Goal: Task Accomplishment & Management: Use online tool/utility

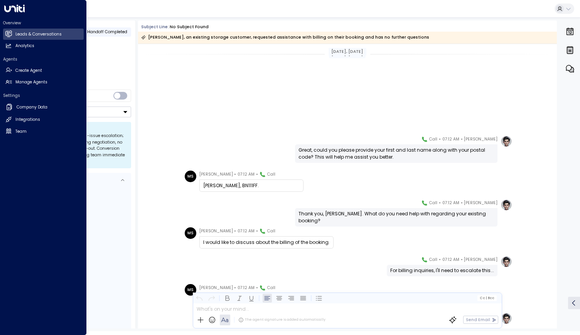
scroll to position [129, 0]
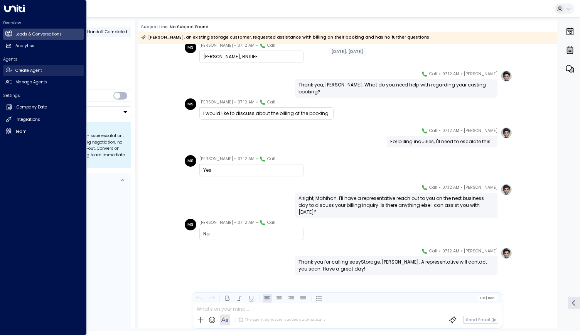
click at [13, 71] on link "Create Agent Create Agent" at bounding box center [43, 70] width 81 height 11
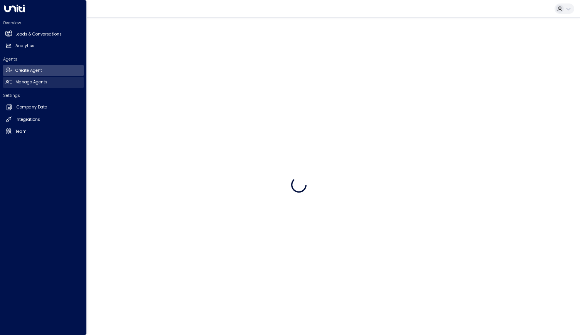
click at [15, 78] on link "Manage Agents Manage Agents" at bounding box center [43, 82] width 81 height 11
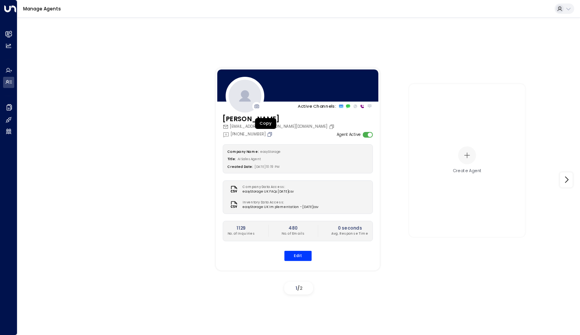
click at [268, 133] on icon "Copy" at bounding box center [270, 134] width 4 height 4
click at [268, 134] on icon "Copy" at bounding box center [270, 134] width 4 height 4
click at [267, 135] on icon "Copy" at bounding box center [270, 134] width 6 height 6
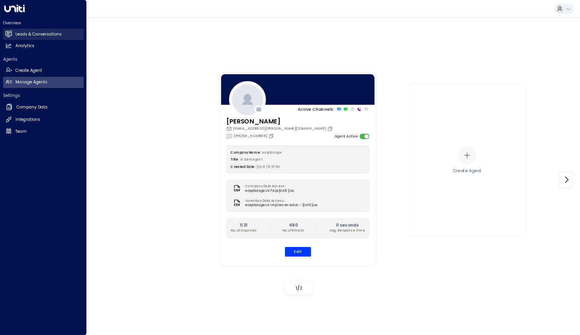
click at [12, 35] on link "Leads & Conversations Leads & Conversations" at bounding box center [43, 34] width 81 height 11
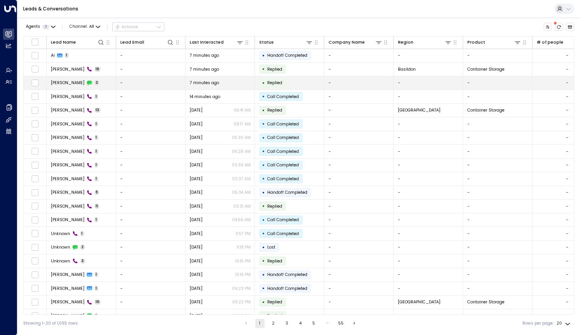
click at [61, 80] on span "[PERSON_NAME]" at bounding box center [68, 83] width 34 height 6
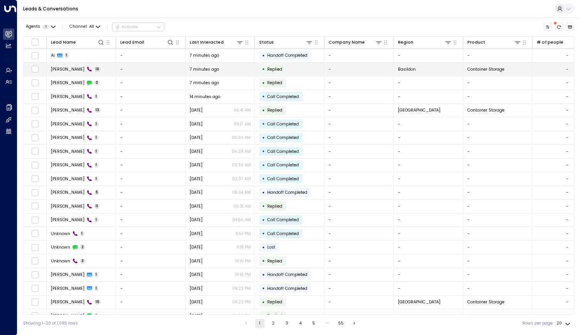
click at [64, 69] on span "[PERSON_NAME]" at bounding box center [68, 69] width 34 height 6
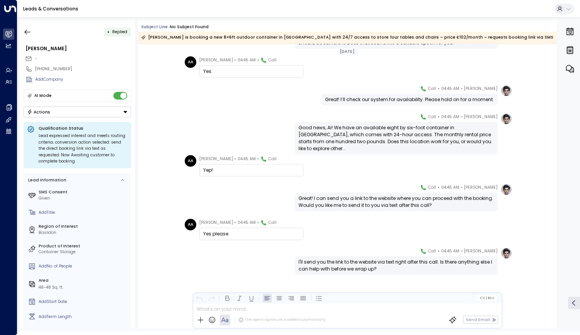
scroll to position [366, 0]
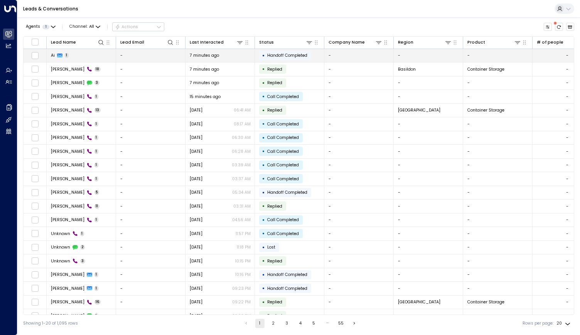
click at [64, 57] on div "Ai 1" at bounding box center [60, 55] width 18 height 6
